Goal: Task Accomplishment & Management: Manage account settings

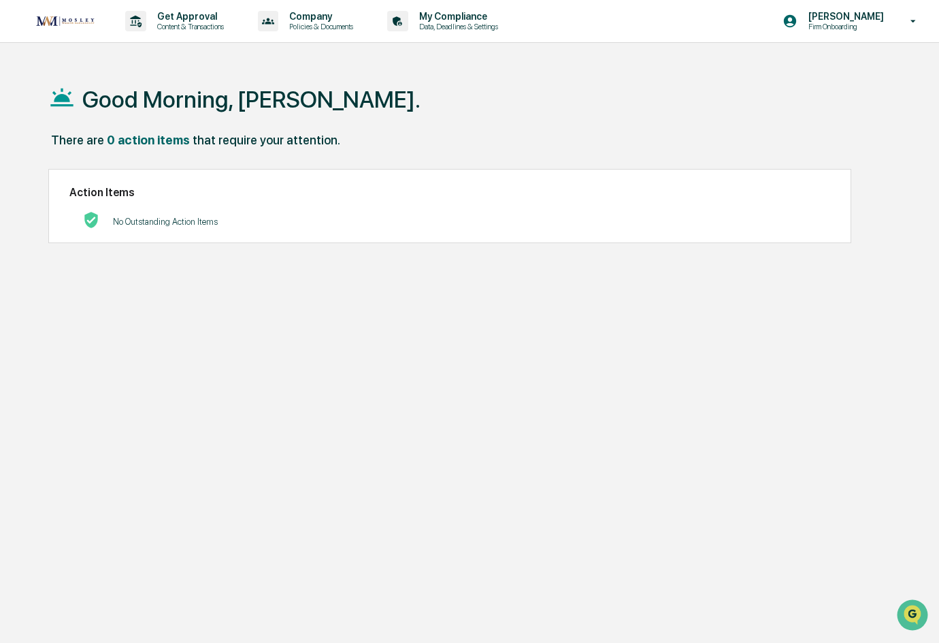
click at [64, 32] on link at bounding box center [74, 21] width 82 height 42
click at [184, 31] on div "Get Approval Content & Transactions" at bounding box center [179, 21] width 119 height 42
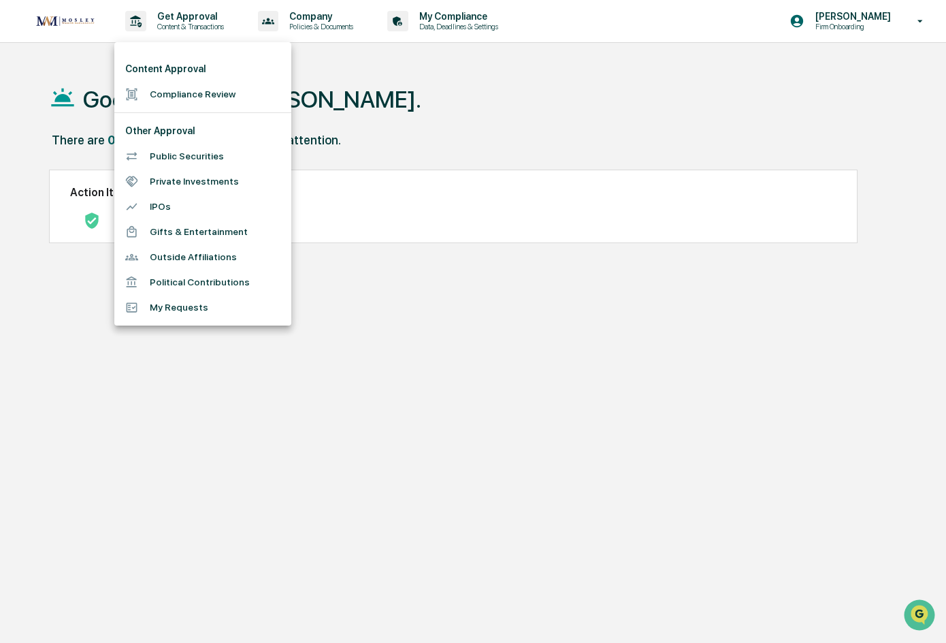
click at [447, 76] on div at bounding box center [473, 321] width 946 height 643
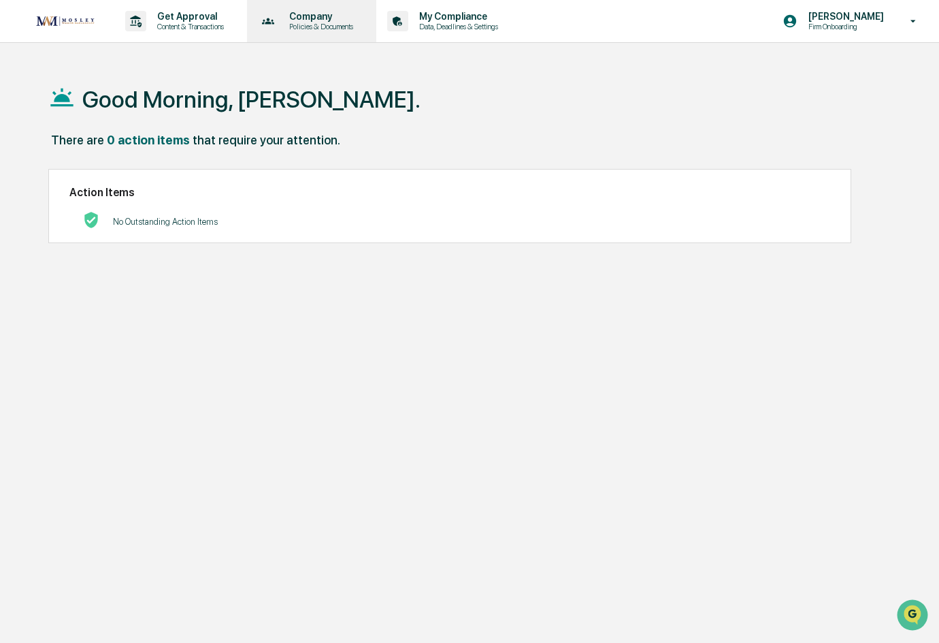
click at [314, 27] on p "Policies & Documents" at bounding box center [319, 27] width 82 height 10
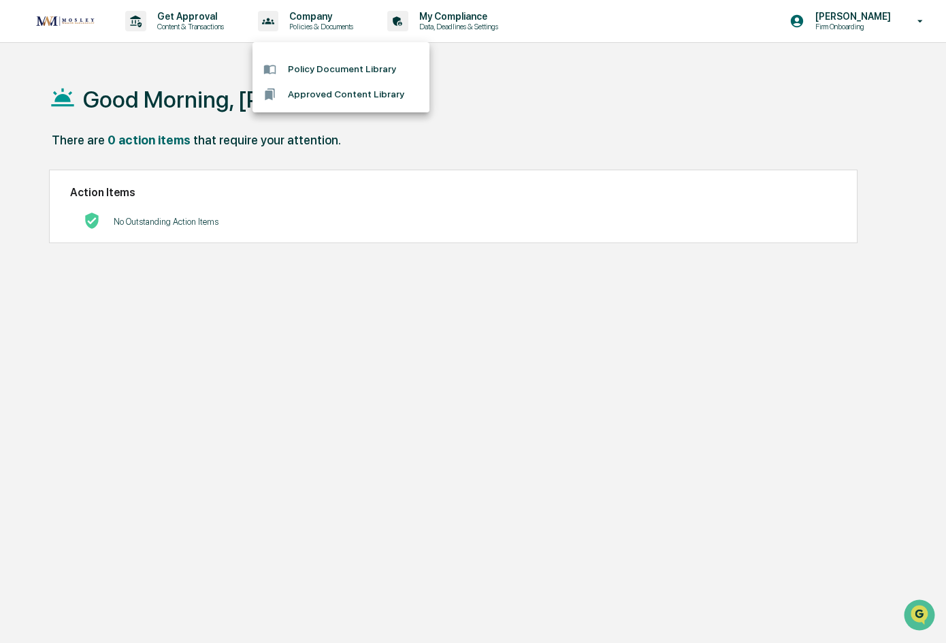
click at [500, 67] on div at bounding box center [473, 321] width 946 height 643
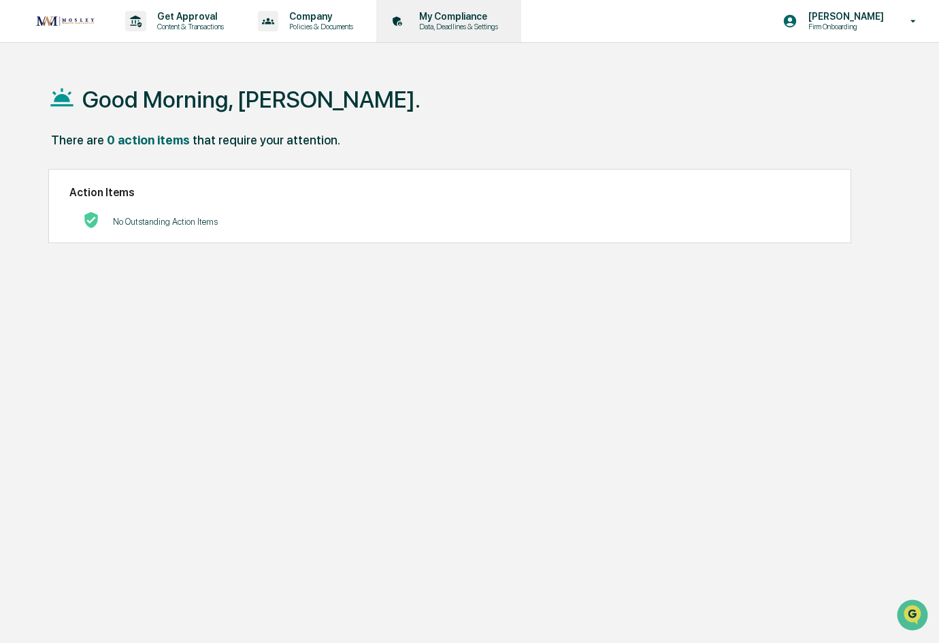
click at [453, 29] on p "Data, Deadlines & Settings" at bounding box center [456, 27] width 97 height 10
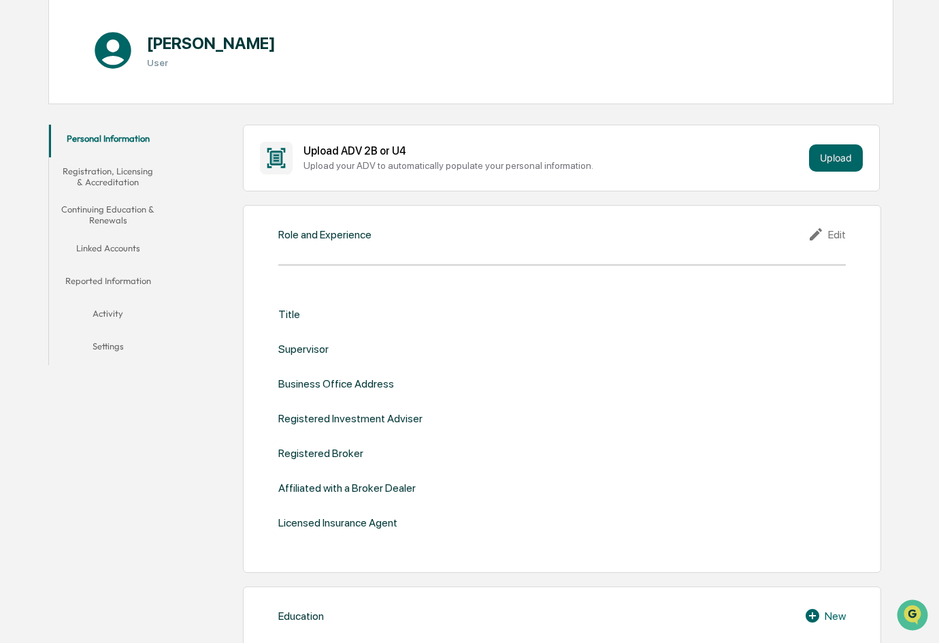
click at [105, 251] on button "Linked Accounts" at bounding box center [108, 250] width 118 height 33
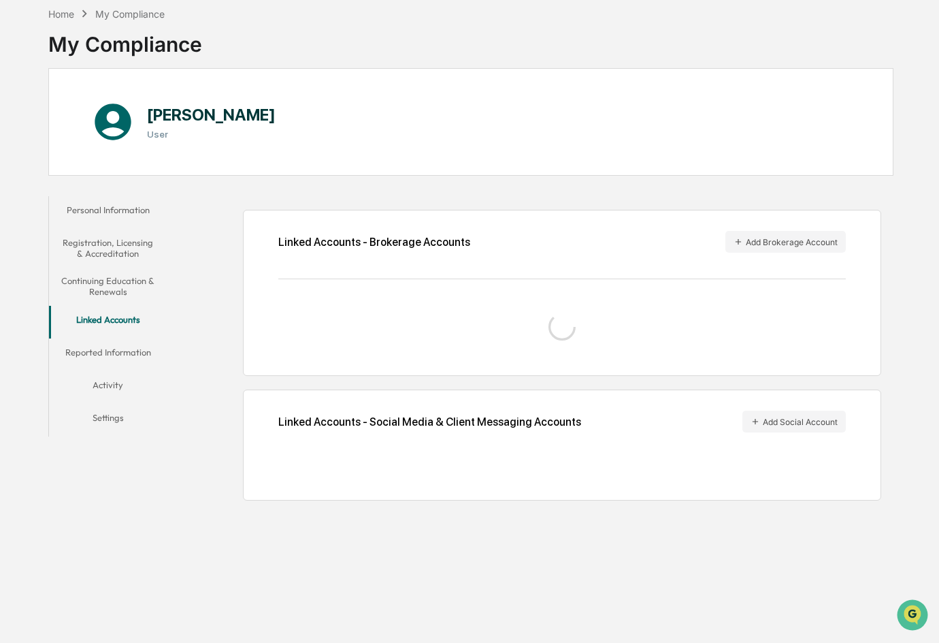
scroll to position [65, 0]
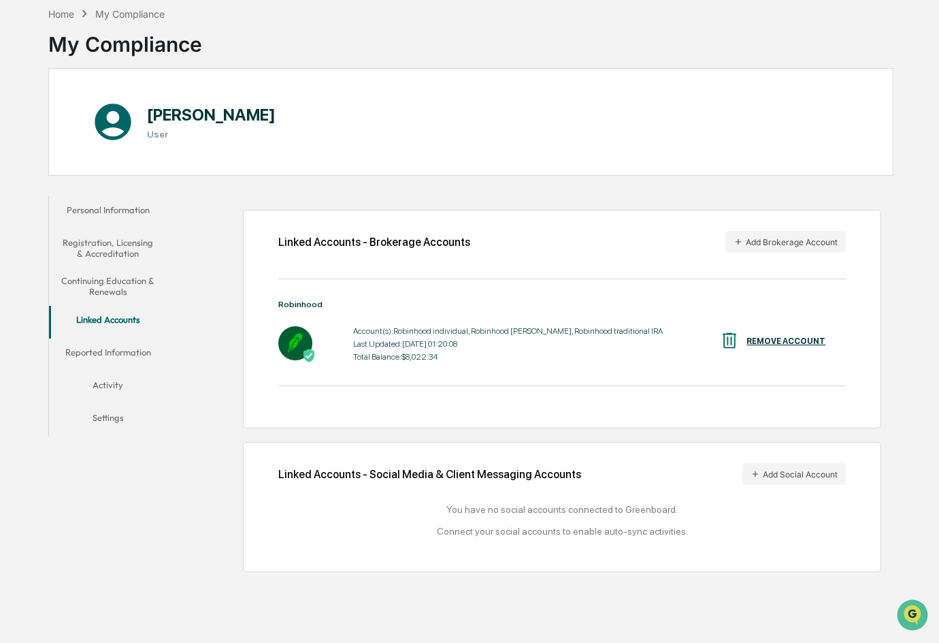
click at [101, 254] on button "Registration, Licensing & Accreditation" at bounding box center [108, 248] width 118 height 39
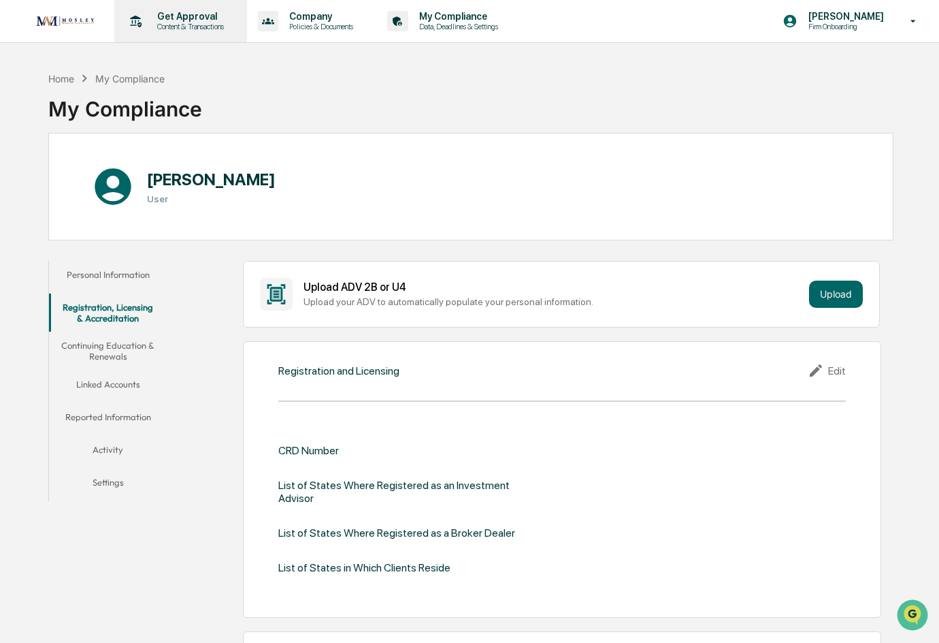
click at [163, 17] on p "Get Approval" at bounding box center [188, 16] width 84 height 11
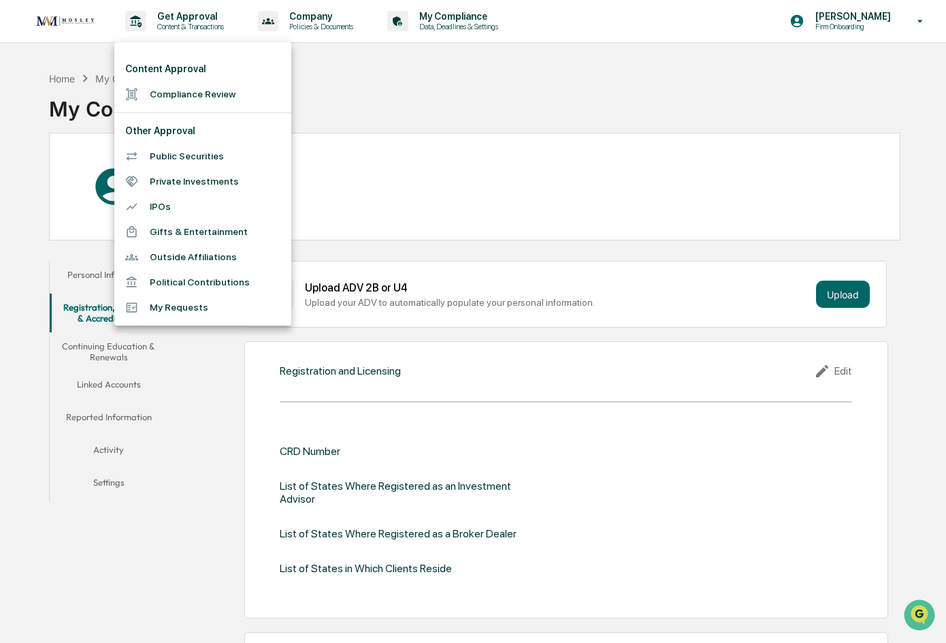
click at [21, 389] on div at bounding box center [473, 321] width 946 height 643
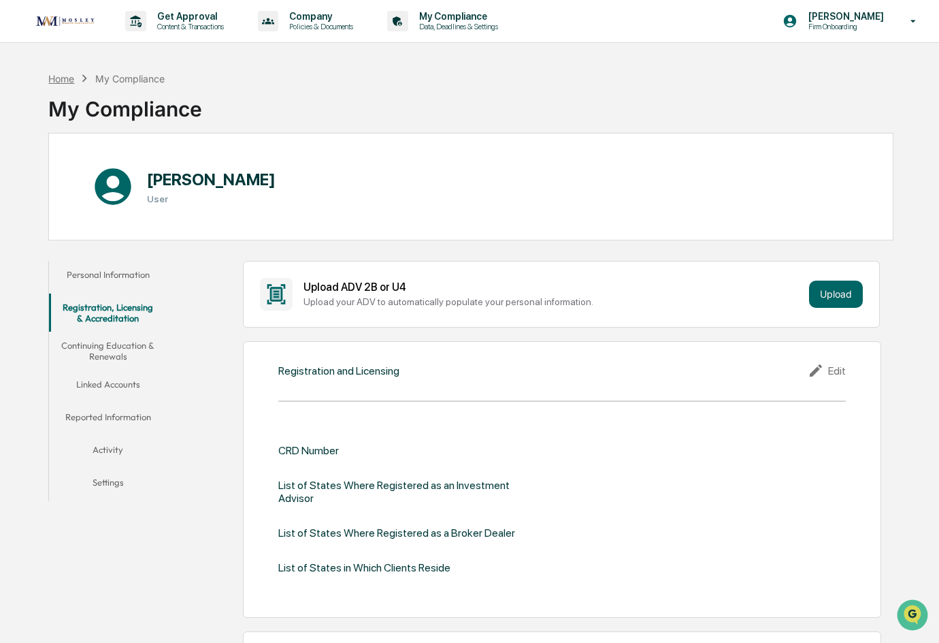
click at [52, 76] on div "Home" at bounding box center [61, 79] width 26 height 12
